Goal: Information Seeking & Learning: Learn about a topic

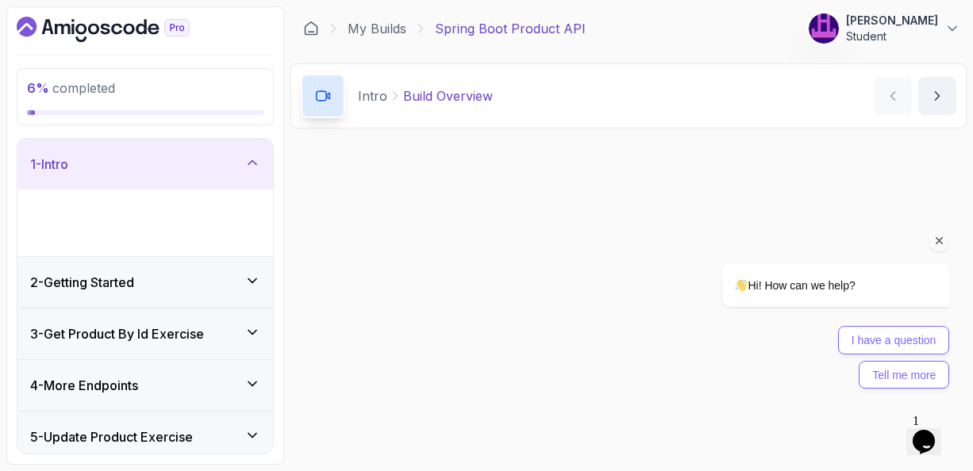
click at [940, 242] on icon "Chat attention grabber" at bounding box center [939, 241] width 14 height 14
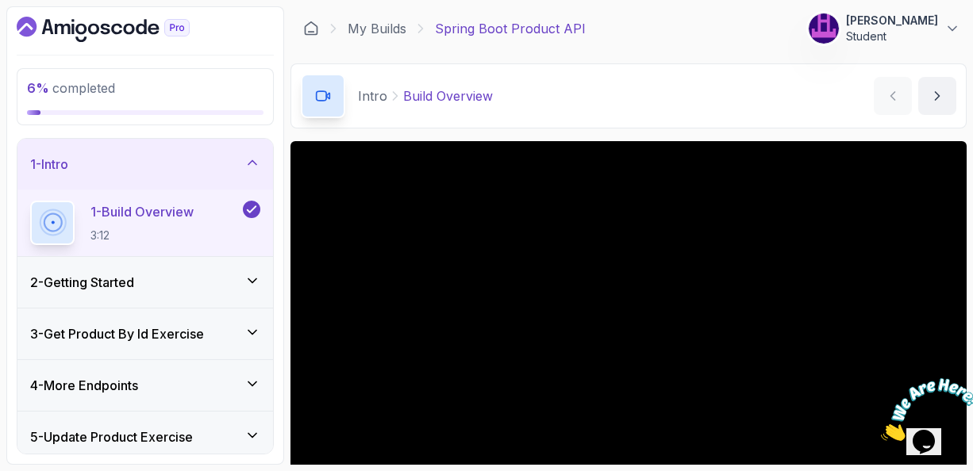
click at [791, 133] on main "My Builds Spring Boot Product API 192 Points [PERSON_NAME] Student 2 - Intro 6 …" at bounding box center [628, 235] width 676 height 459
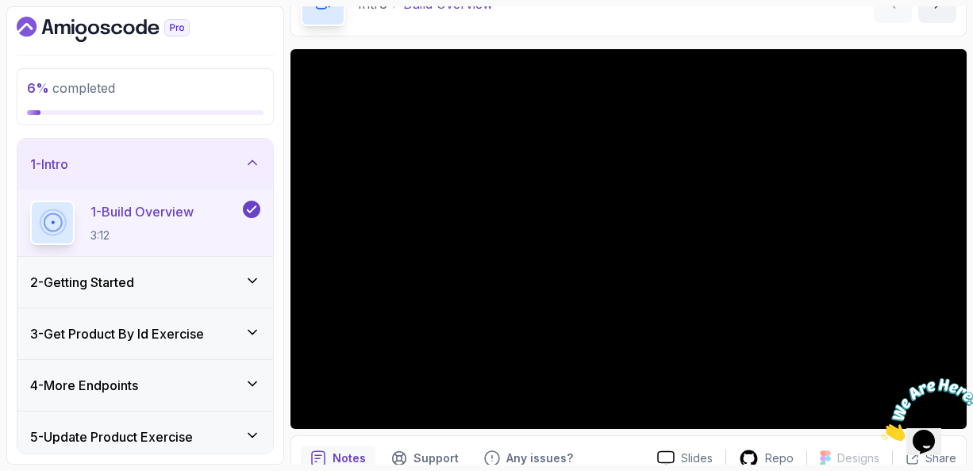
scroll to position [95, 0]
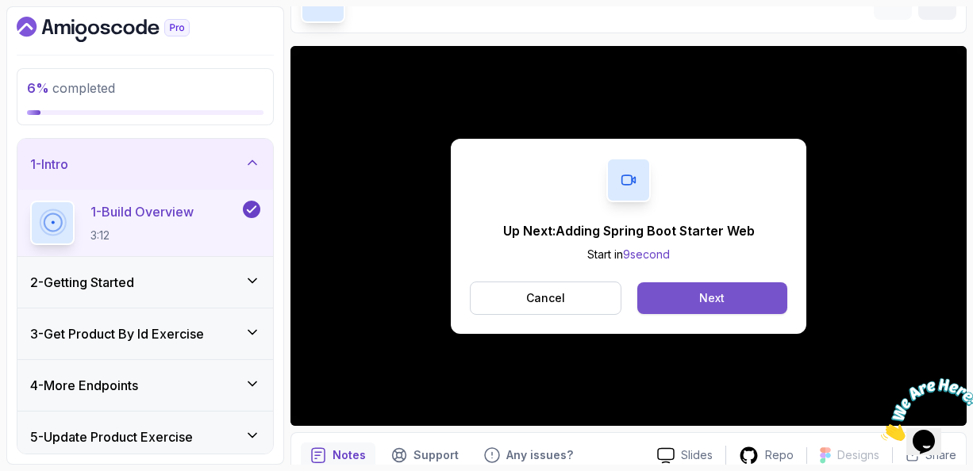
click at [720, 298] on div "Next" at bounding box center [711, 298] width 25 height 16
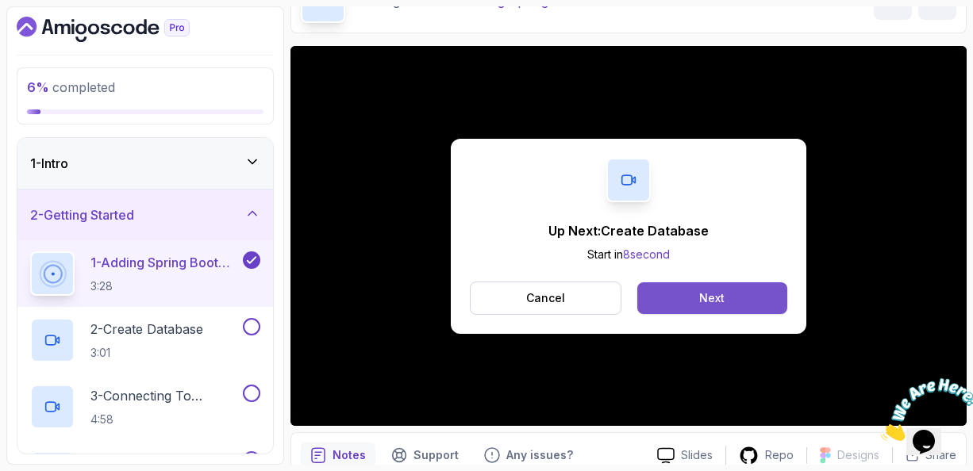
click at [693, 303] on button "Next" at bounding box center [712, 298] width 150 height 32
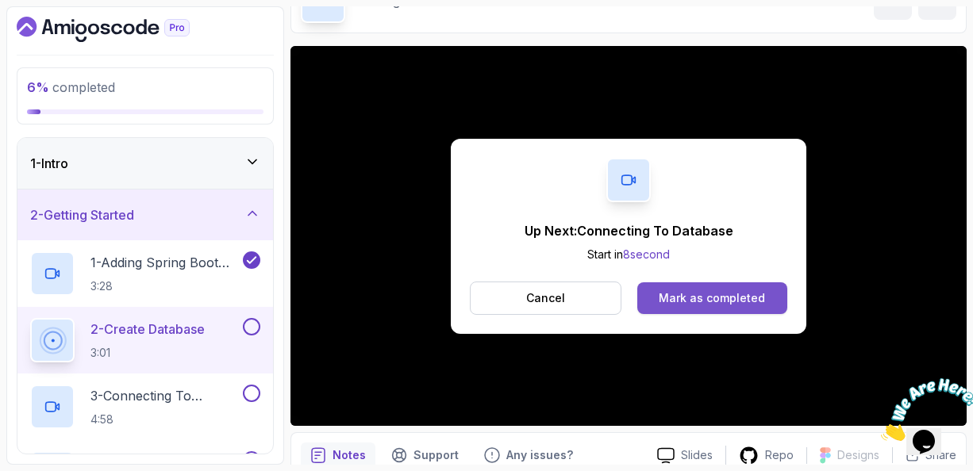
click at [691, 299] on div "Mark as completed" at bounding box center [712, 298] width 106 height 16
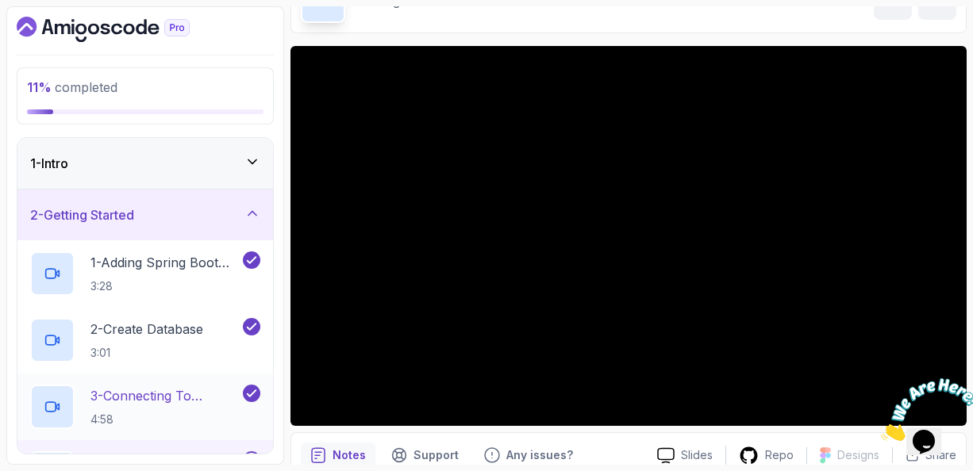
click at [161, 398] on p "3 - Connecting To Database" at bounding box center [164, 395] width 149 height 19
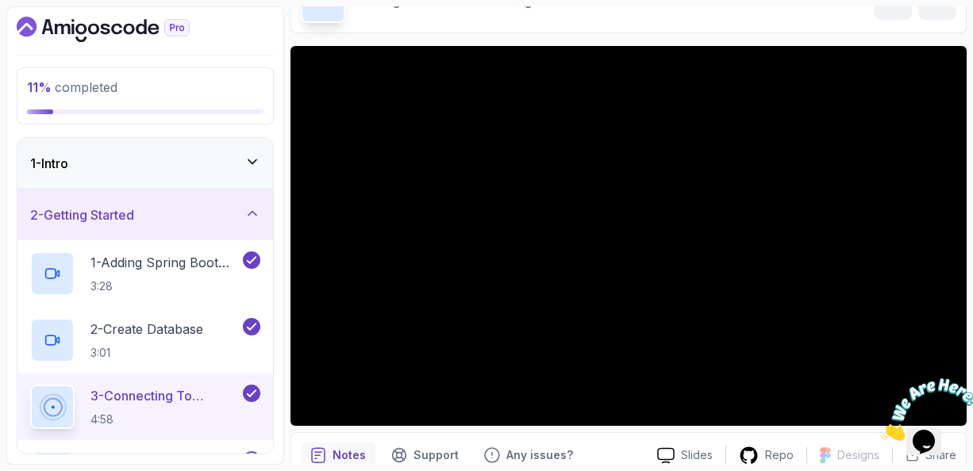
click at [758, 29] on div "Getting Started Connecting To Database Connecting To Database by [PERSON_NAME]" at bounding box center [628, 0] width 676 height 65
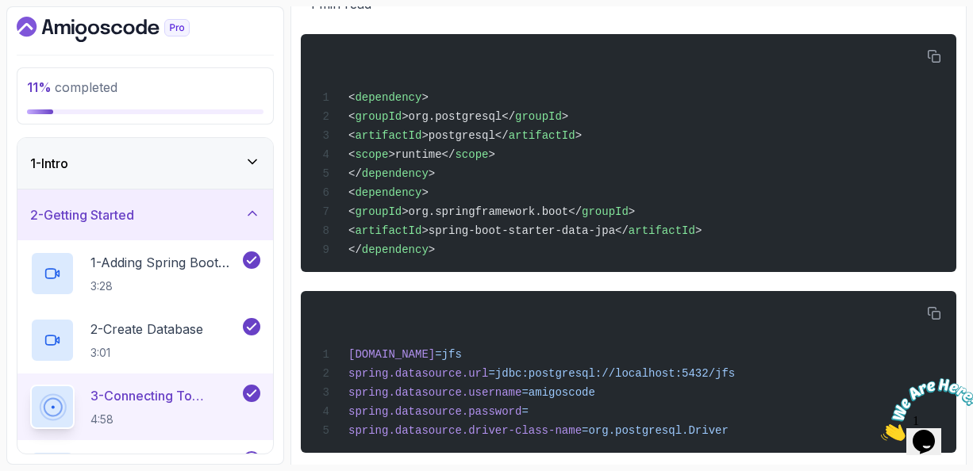
scroll to position [633, 0]
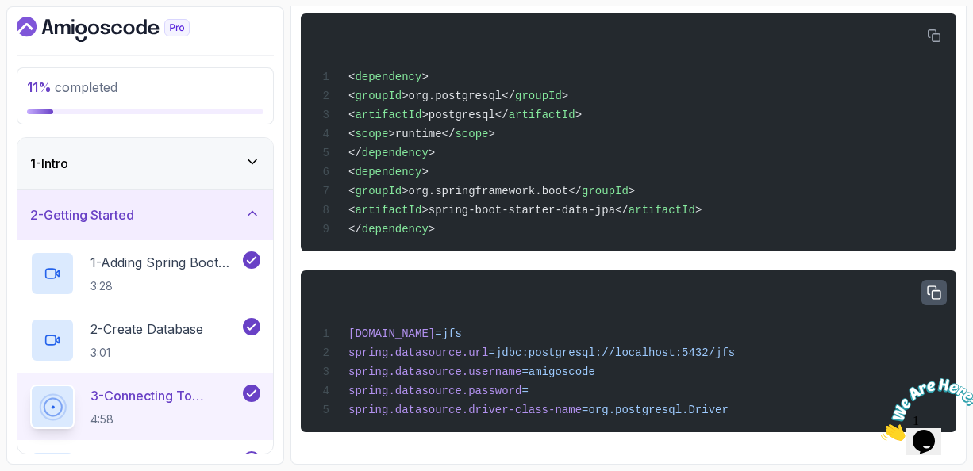
click at [933, 287] on icon "button" at bounding box center [934, 293] width 14 height 14
click at [294, 8] on div "Notes Support Any issues? Slides Repo Designs Design not available Share ~1 min…" at bounding box center [628, 183] width 676 height 564
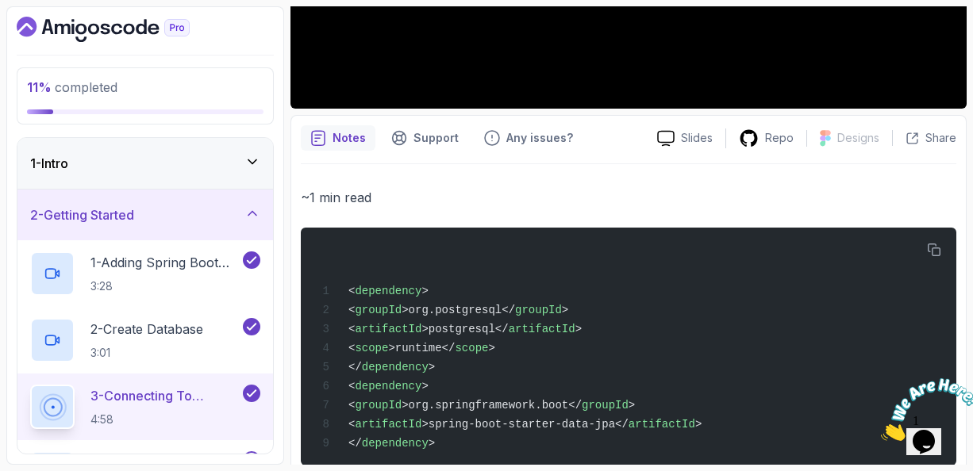
scroll to position [411, 0]
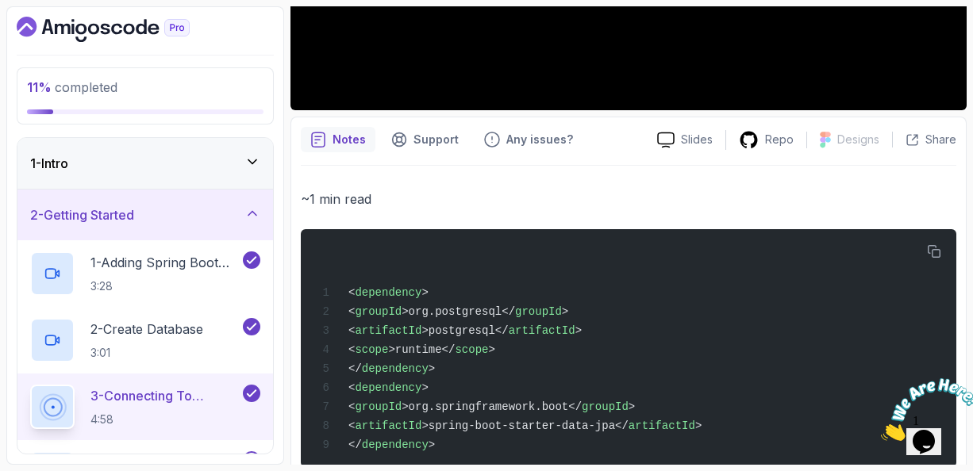
click at [624, 135] on div "Notes Support Any issues?" at bounding box center [473, 139] width 344 height 25
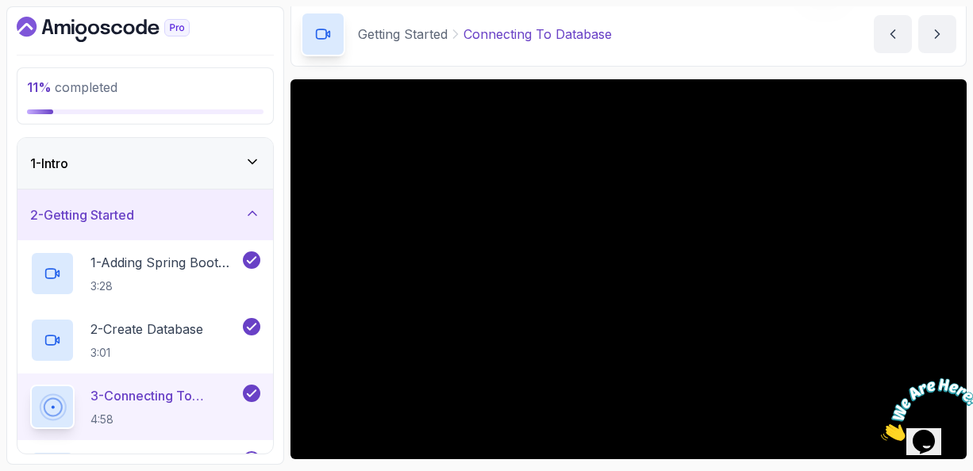
scroll to position [94, 0]
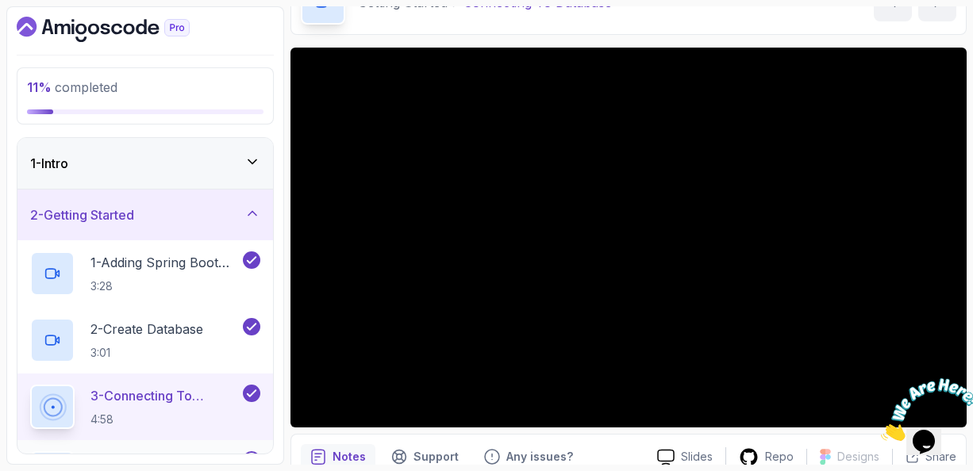
click at [218, 448] on div "4 - Product Class 4:21" at bounding box center [145, 473] width 256 height 67
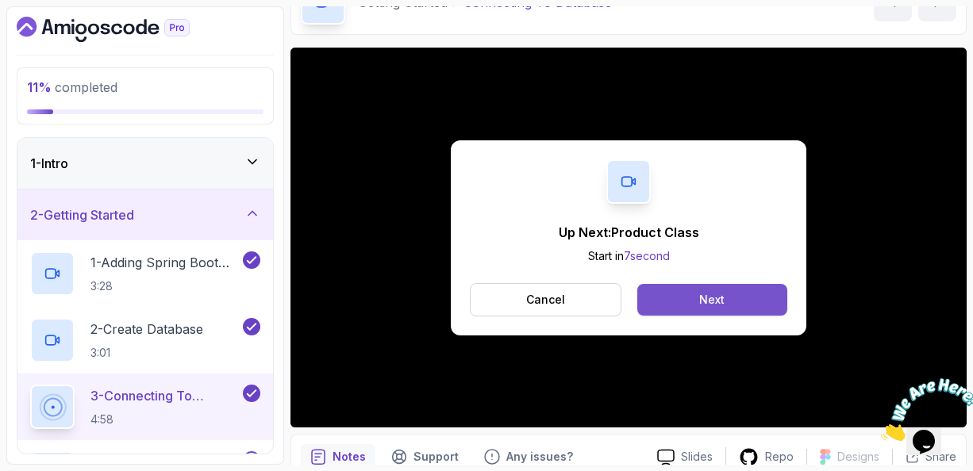
click at [722, 301] on div "Next" at bounding box center [711, 300] width 25 height 16
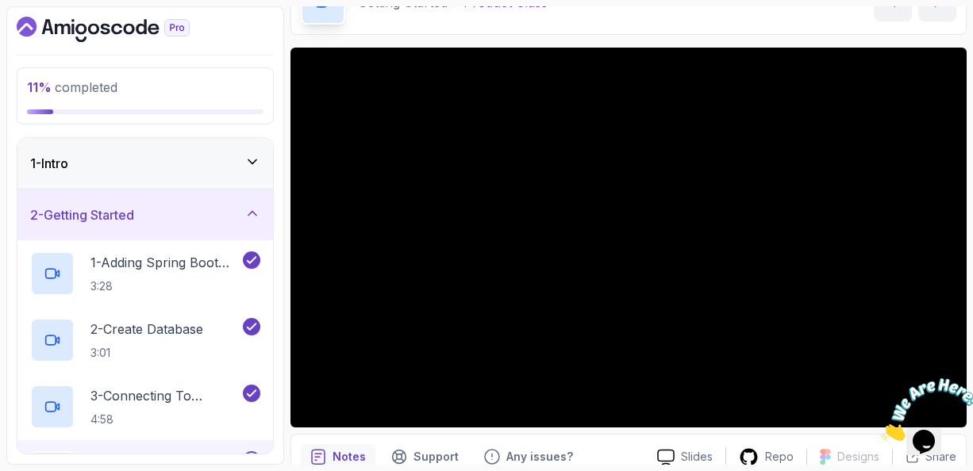
click at [207, 444] on div "4 - Product Class 4:21" at bounding box center [145, 473] width 256 height 67
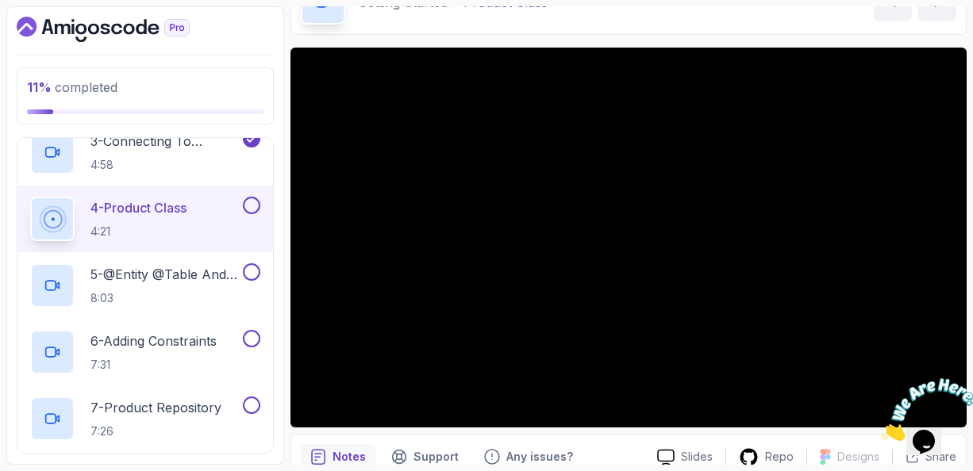
scroll to position [254, 0]
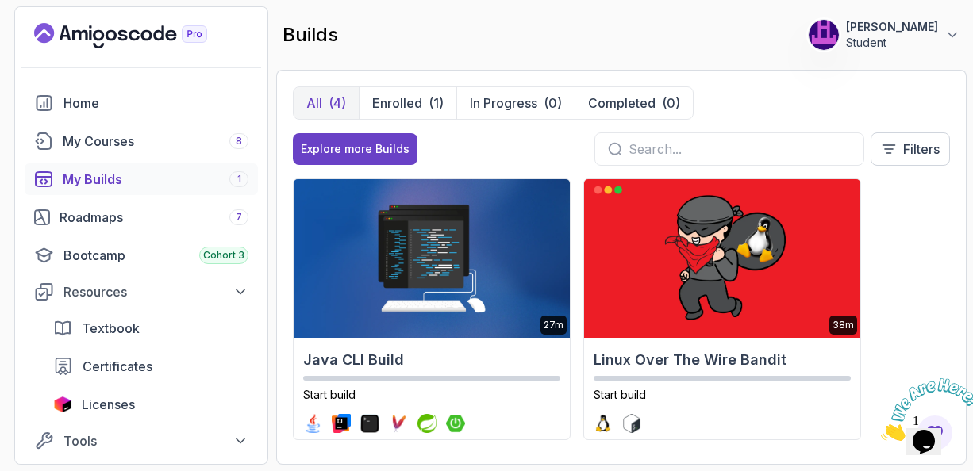
click at [786, 90] on div "All (4) Enrolled (1) In Progress (0) Completed (0)" at bounding box center [621, 102] width 657 height 33
click at [886, 186] on div "27m Java CLI Build Start build 38m Linux Over The Wire Bandit Start build 2.1h …" at bounding box center [621, 314] width 657 height 270
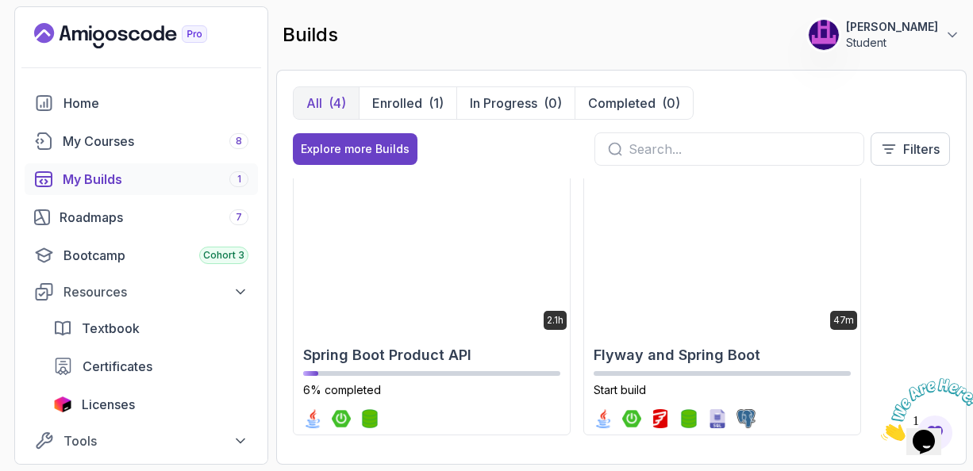
scroll to position [282, 0]
